Goal: Information Seeking & Learning: Learn about a topic

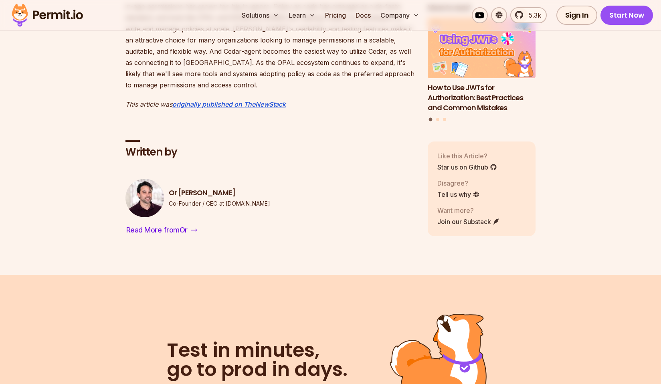
click at [76, 13] on img at bounding box center [47, 15] width 79 height 27
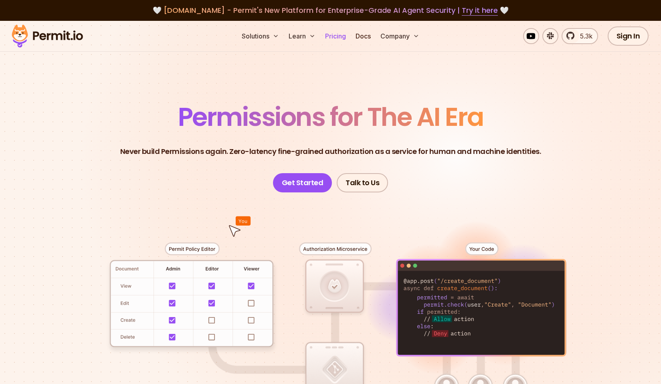
click at [330, 36] on link "Pricing" at bounding box center [335, 36] width 27 height 16
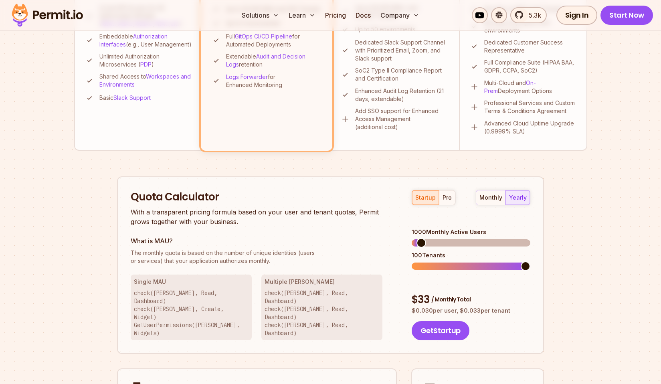
scroll to position [367, 0]
click at [530, 7] on div "5.3k Sign In Start Now" at bounding box center [562, 15] width 181 height 19
click at [528, 17] on span "5.3k" at bounding box center [532, 15] width 17 height 10
click at [530, 247] on span at bounding box center [526, 243] width 10 height 10
click at [530, 261] on span at bounding box center [526, 266] width 10 height 10
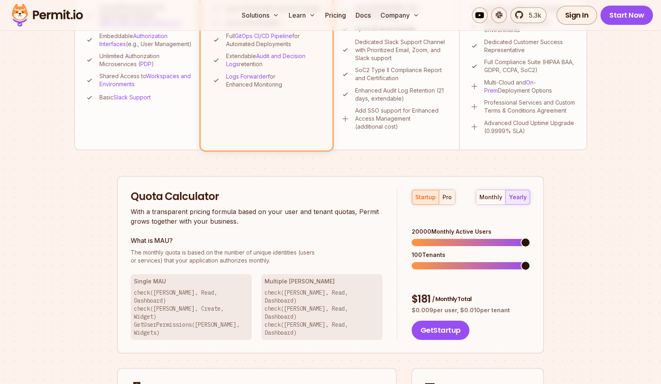
click at [450, 198] on div "pro" at bounding box center [447, 197] width 9 height 8
click at [530, 238] on span at bounding box center [526, 243] width 10 height 10
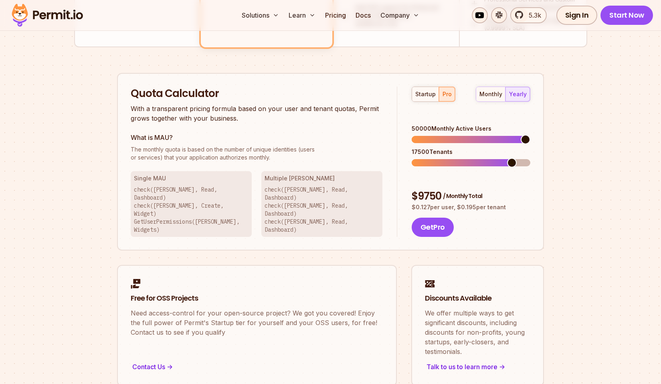
scroll to position [471, 0]
